Goal: Task Accomplishment & Management: Manage account settings

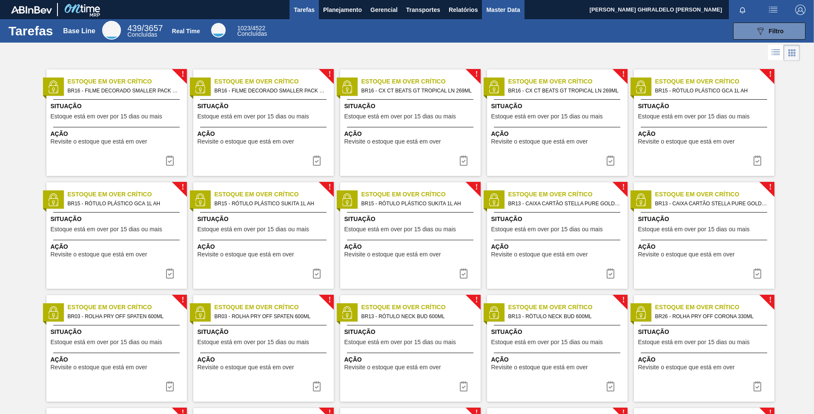
click at [503, 8] on span "Master Data" at bounding box center [503, 10] width 34 height 10
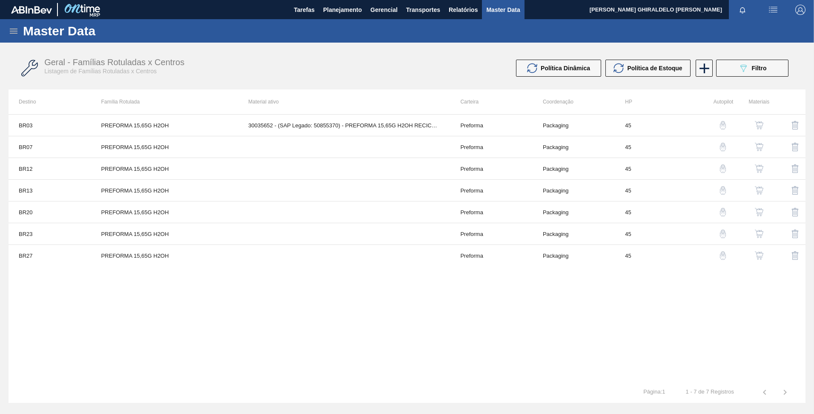
click at [17, 33] on div "Master Data" at bounding box center [407, 30] width 814 height 23
click at [15, 30] on icon at bounding box center [14, 31] width 10 height 10
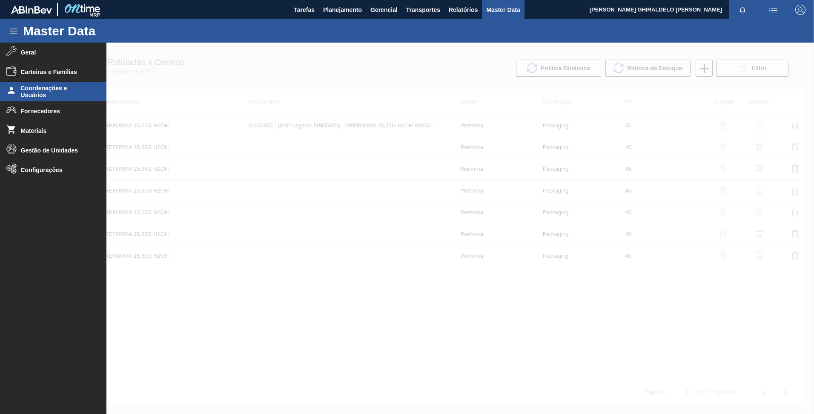
click at [46, 90] on span "Coordenações e Usuários" at bounding box center [56, 92] width 70 height 14
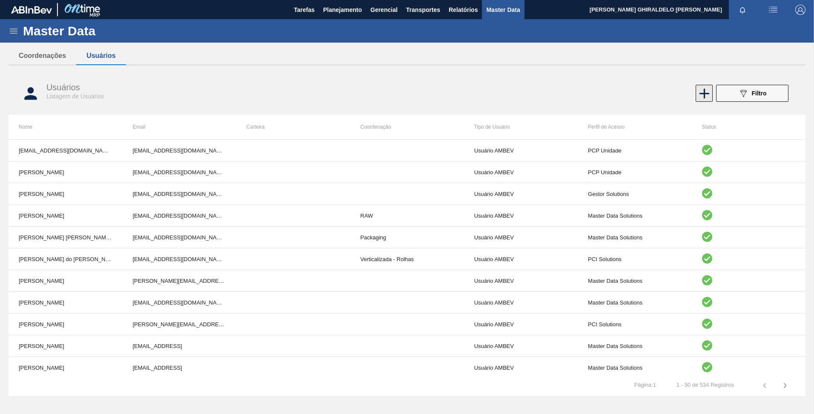
click at [709, 96] on icon at bounding box center [704, 93] width 17 height 17
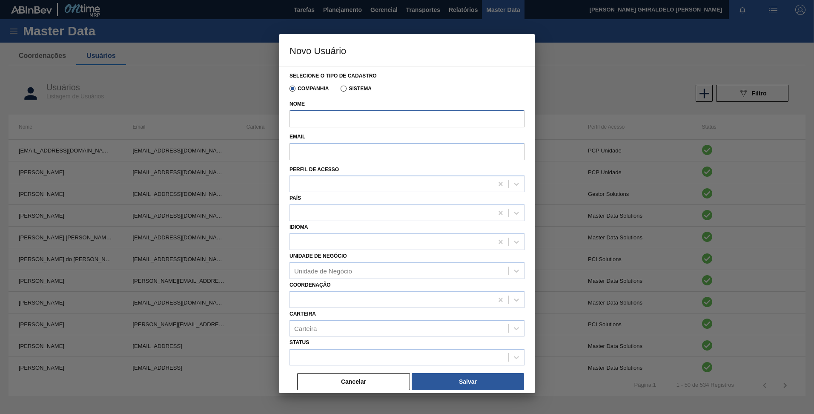
click at [425, 119] on input "Nome" at bounding box center [406, 118] width 235 height 17
drag, startPoint x: 350, startPoint y: 121, endPoint x: 346, endPoint y: 119, distance: 4.6
click at [349, 121] on input "Nome" at bounding box center [406, 118] width 235 height 17
paste input "[PERSON_NAME] dos [PERSON_NAME]"
type input "[PERSON_NAME] dos [PERSON_NAME]"
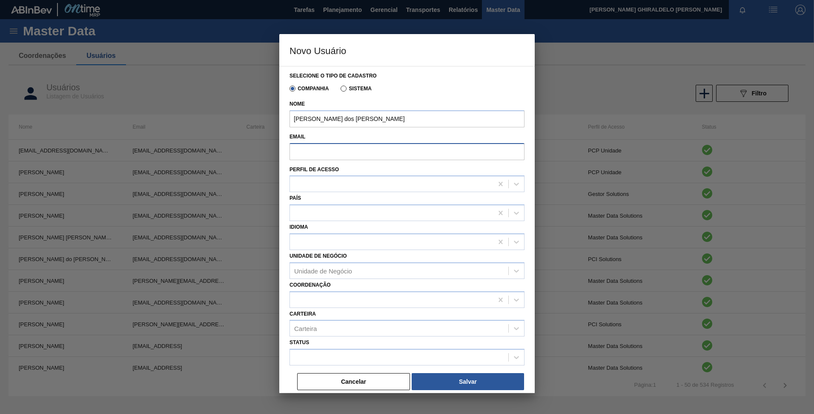
click at [315, 151] on input "Email" at bounding box center [406, 151] width 235 height 17
paste input "[EMAIL_ADDRESS][DOMAIN_NAME]"
type input "[EMAIL_ADDRESS][DOMAIN_NAME]"
click at [320, 193] on div "País" at bounding box center [406, 206] width 235 height 29
click at [314, 186] on div at bounding box center [391, 184] width 203 height 12
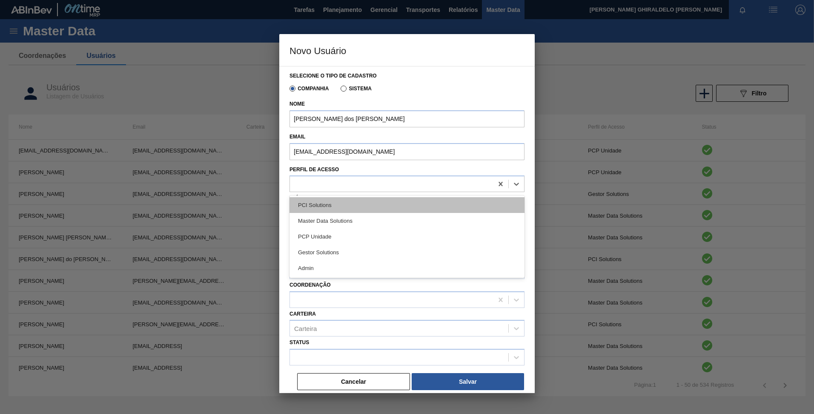
click at [325, 204] on div "PCI Solutions" at bounding box center [406, 205] width 235 height 16
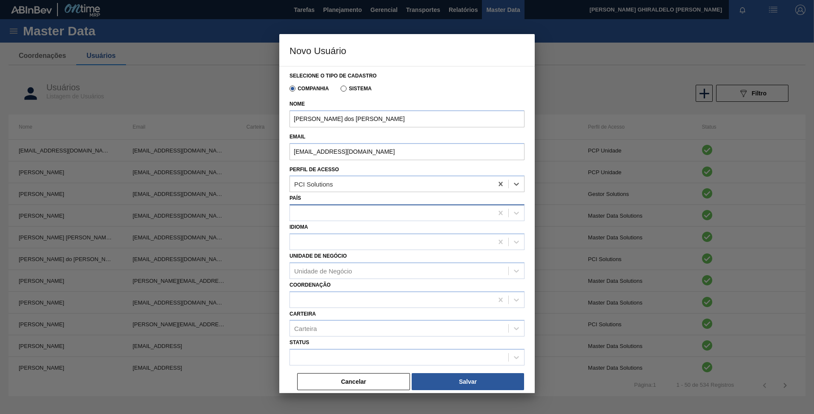
click at [327, 213] on div at bounding box center [391, 213] width 203 height 12
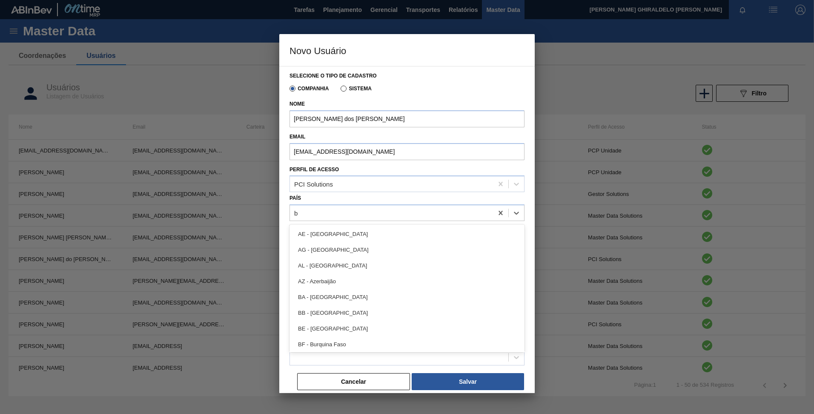
type input "br"
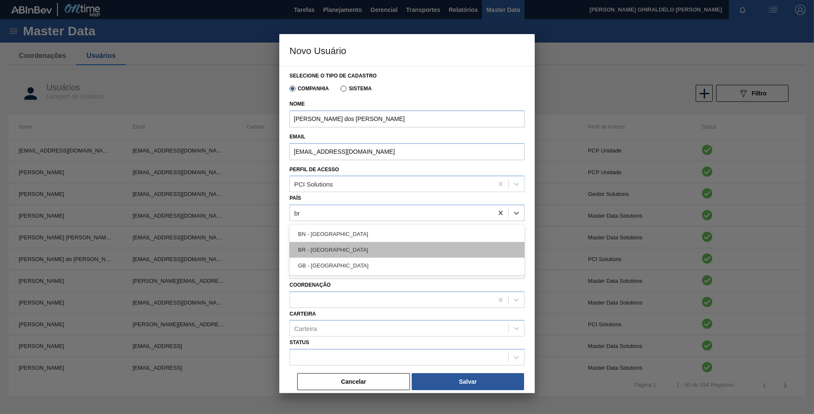
click at [337, 244] on div "BR - [GEOGRAPHIC_DATA]" at bounding box center [406, 250] width 235 height 16
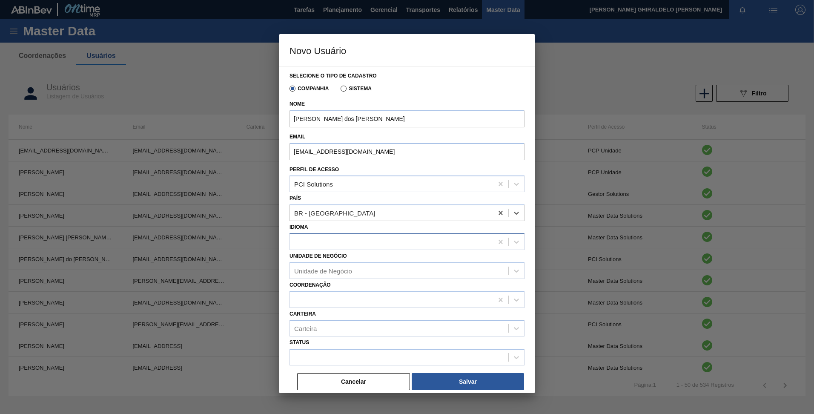
click at [333, 243] on div at bounding box center [391, 241] width 203 height 12
type input "port"
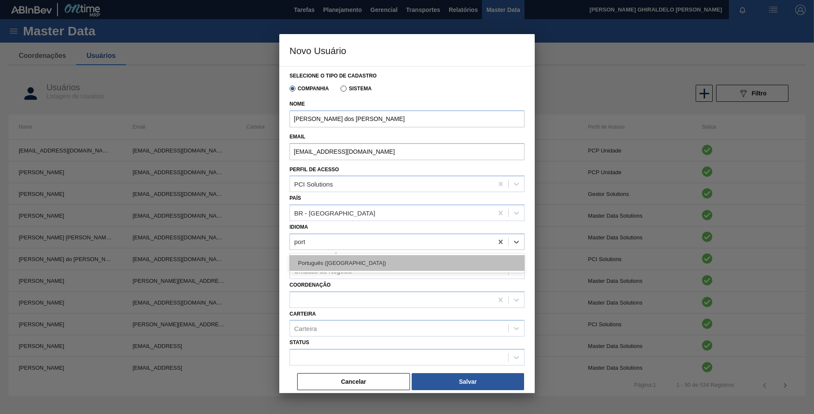
click at [340, 257] on div "Português ([GEOGRAPHIC_DATA])" at bounding box center [406, 263] width 235 height 16
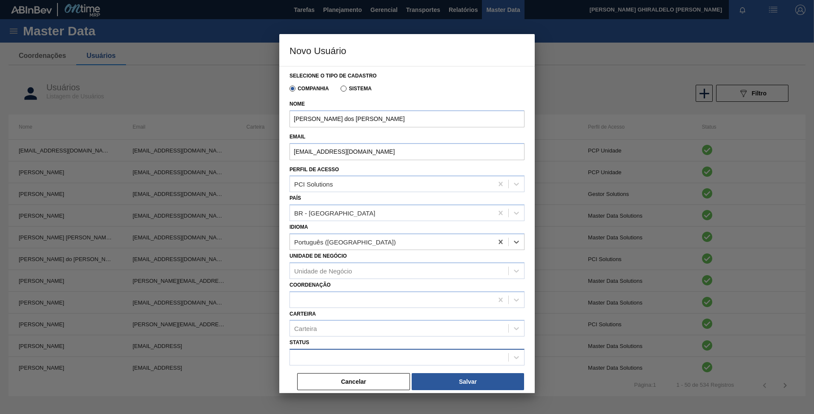
click at [324, 358] on div at bounding box center [399, 357] width 218 height 12
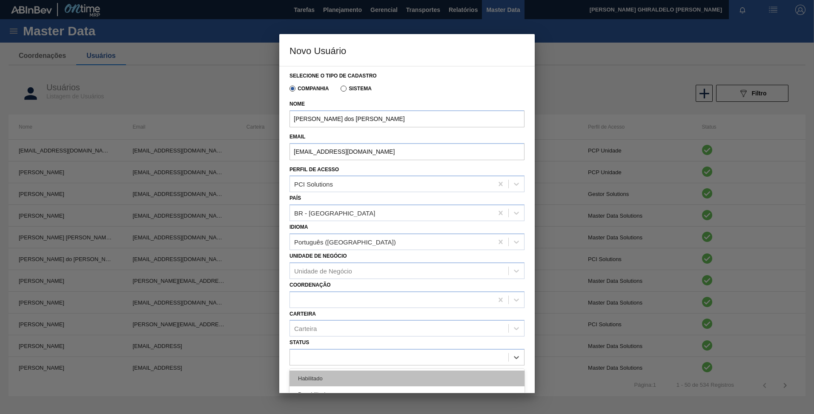
click at [317, 381] on div "Habilitado" at bounding box center [406, 378] width 235 height 16
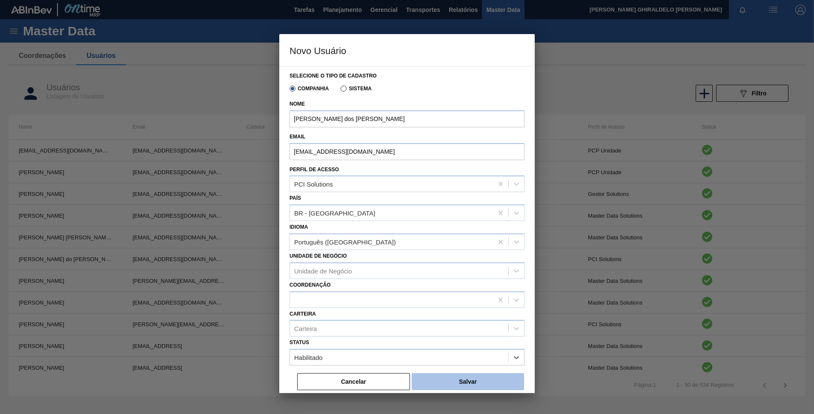
click at [438, 374] on button "Salvar" at bounding box center [468, 381] width 112 height 17
